Goal: Contribute content: Contribute content

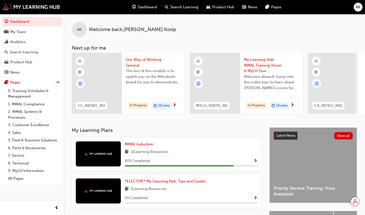
click at [18, 84] on div "Pages" at bounding box center [15, 83] width 10 height 6
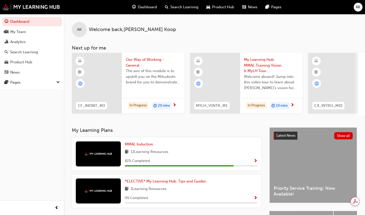
click at [23, 84] on div "Pages" at bounding box center [32, 82] width 55 height 6
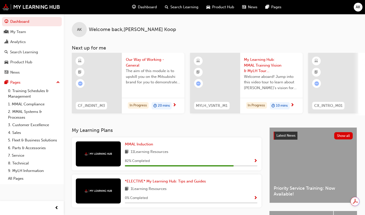
click at [17, 180] on link "All Pages" at bounding box center [34, 179] width 56 height 8
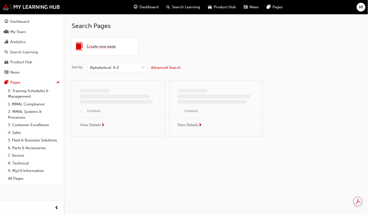
click at [107, 42] on div "Create new page" at bounding box center [105, 46] width 66 height 17
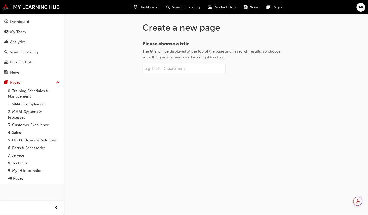
click at [153, 67] on input "Please choose a title The title will be displayed at the top of the page and in…" at bounding box center [184, 69] width 83 height 10
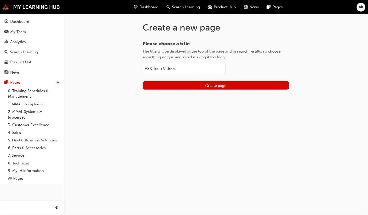
type input "ASX Tech Videos"
click at [201, 92] on div "Create a new page Please choose a title The title will be displayed at the top …" at bounding box center [216, 60] width 163 height 92
click at [205, 89] on button "Create page" at bounding box center [216, 85] width 147 height 8
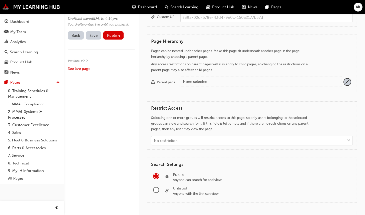
scroll to position [228, 0]
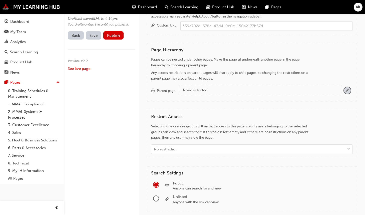
click at [348, 89] on span "pencil-icon" at bounding box center [347, 90] width 7 height 7
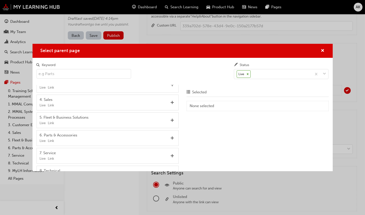
scroll to position [136, 0]
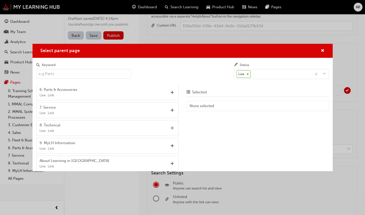
click at [171, 127] on span "Add" at bounding box center [173, 128] width 4 height 5
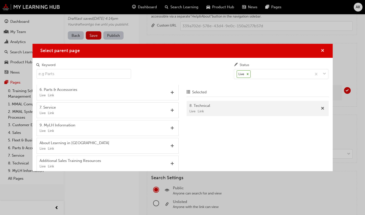
click at [323, 49] on span "cross-icon" at bounding box center [323, 51] width 4 height 5
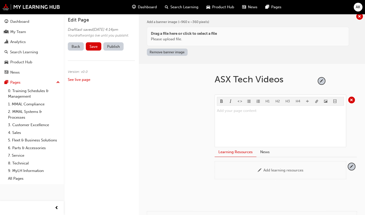
scroll to position [0, 0]
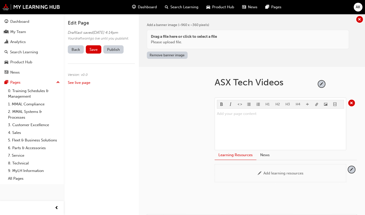
click at [100, 54] on button "Save" at bounding box center [94, 49] width 16 height 8
click at [116, 54] on button "Publish" at bounding box center [113, 49] width 20 height 8
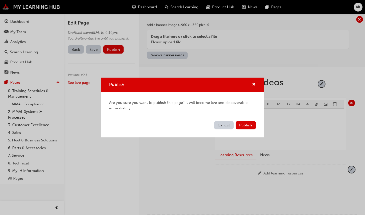
click at [244, 125] on span "Publish" at bounding box center [246, 125] width 13 height 5
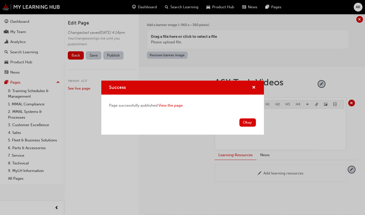
click at [249, 119] on button "Okay" at bounding box center [248, 122] width 17 height 8
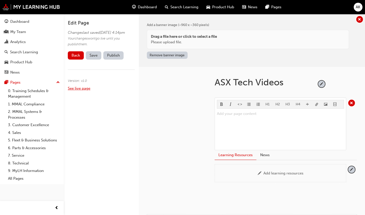
click at [75, 91] on link "See live page" at bounding box center [79, 88] width 23 height 5
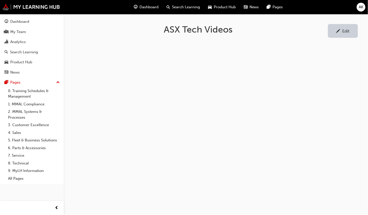
click at [24, 165] on link "8. Technical" at bounding box center [34, 163] width 56 height 8
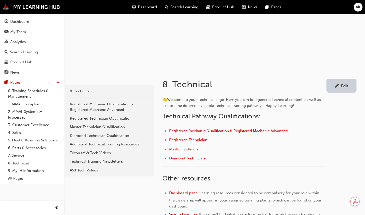
click at [343, 84] on div "Edit" at bounding box center [344, 85] width 7 height 5
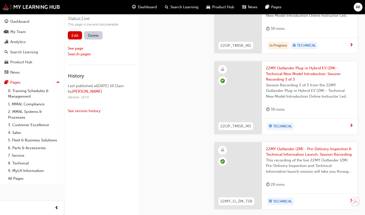
scroll to position [712, 0]
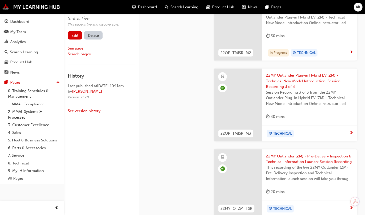
click at [79, 37] on link "Edit" at bounding box center [75, 35] width 14 height 8
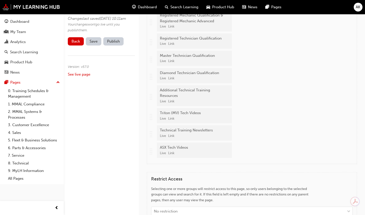
scroll to position [1349, 0]
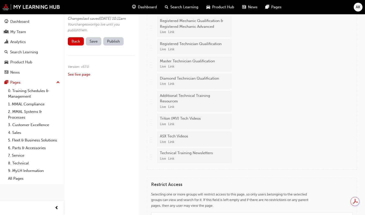
drag, startPoint x: 150, startPoint y: 154, endPoint x: 154, endPoint y: 138, distance: 16.7
click at [154, 138] on div ".. .. .. .. Registered Mechanic Qualification & Registered Mechanic Advanced Li…" at bounding box center [252, 90] width 202 height 149
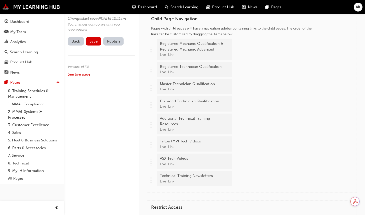
click at [87, 46] on button "Save" at bounding box center [94, 41] width 16 height 8
click at [116, 46] on button "Publish" at bounding box center [113, 41] width 20 height 8
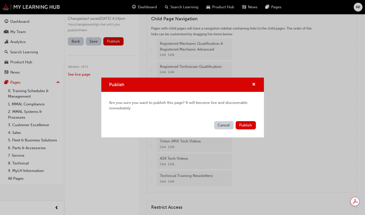
click at [247, 126] on span "Publish" at bounding box center [246, 125] width 13 height 5
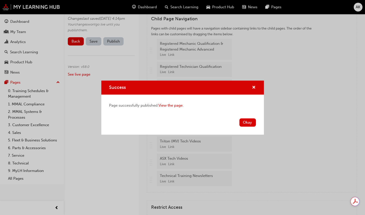
click at [250, 119] on button "Okay" at bounding box center [248, 122] width 17 height 8
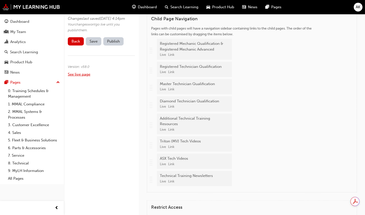
click at [75, 77] on link "See live page" at bounding box center [79, 74] width 23 height 5
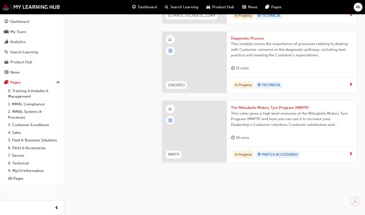
scroll to position [965, 0]
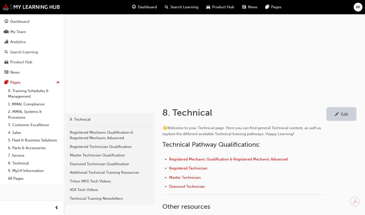
scroll to position [23, 0]
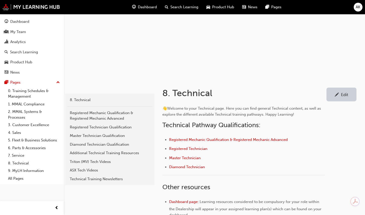
scroll to position [45, 0]
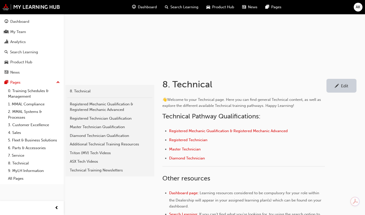
drag, startPoint x: 89, startPoint y: 162, endPoint x: 87, endPoint y: 159, distance: 2.6
click at [89, 162] on div "ASX Tech Videos" at bounding box center [110, 162] width 80 height 6
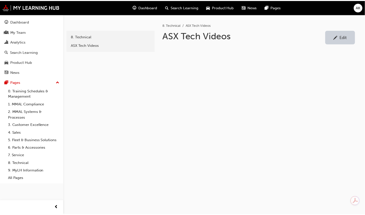
scroll to position [115, 0]
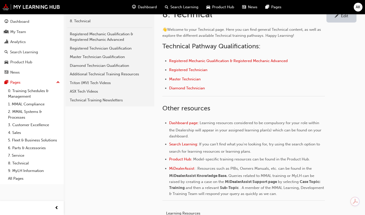
click at [83, 85] on div "Triton (MV) Tech Videos" at bounding box center [110, 83] width 80 height 6
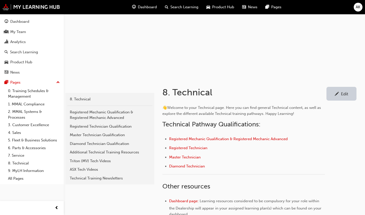
scroll to position [45, 0]
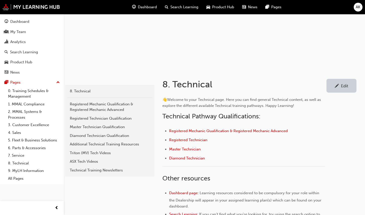
click at [89, 151] on div "Triton (MV) Tech Videos" at bounding box center [110, 153] width 80 height 6
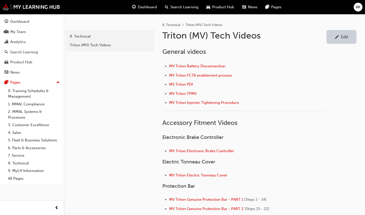
scroll to position [45, 0]
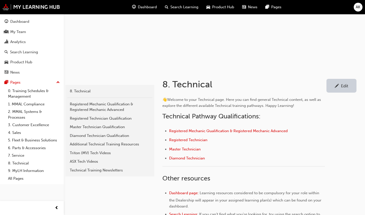
click at [91, 161] on div "ASX Tech Videos" at bounding box center [110, 162] width 80 height 6
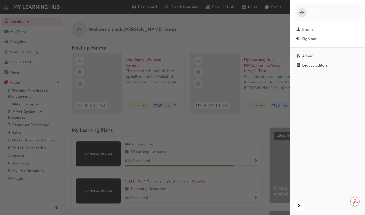
click at [320, 27] on div "Profile" at bounding box center [328, 30] width 62 height 6
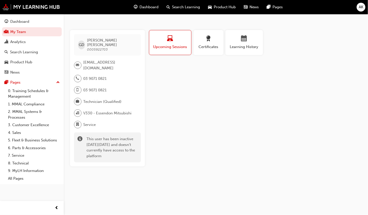
click at [243, 42] on span "calendar-icon" at bounding box center [245, 39] width 6 height 7
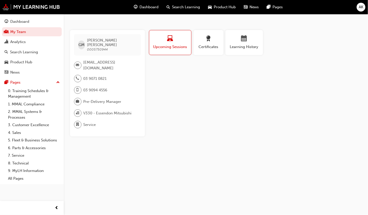
click at [244, 49] on span "Learning History" at bounding box center [245, 47] width 30 height 6
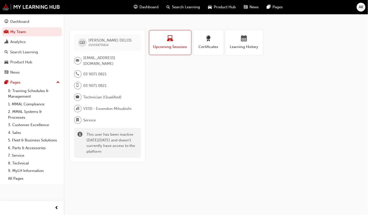
click at [260, 41] on button "Learning History" at bounding box center [245, 42] width 38 height 25
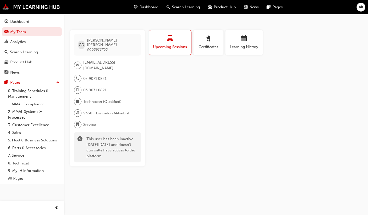
click at [246, 46] on span "Learning History" at bounding box center [245, 47] width 30 height 6
